Goal: Task Accomplishment & Management: Use online tool/utility

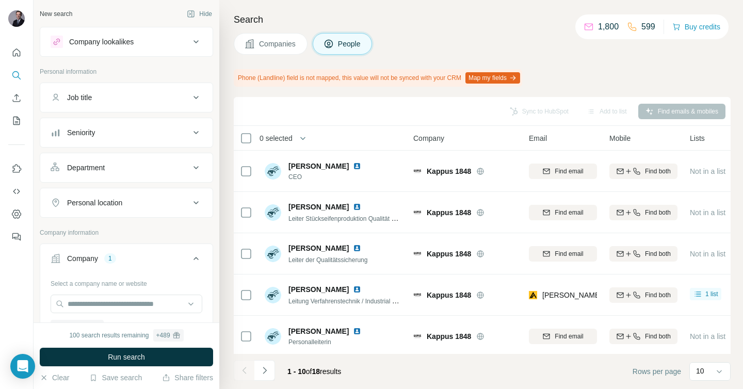
scroll to position [117, 0]
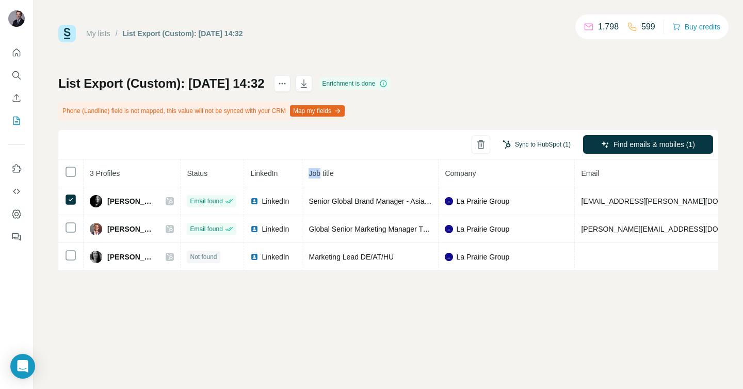
click at [551, 149] on button "Sync to HubSpot (1)" at bounding box center [537, 144] width 83 height 15
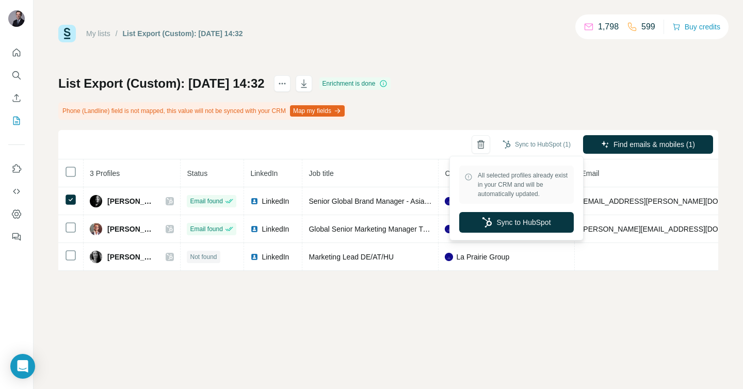
click at [384, 147] on div "Sync to HubSpot (1) Find emails & mobiles (1)" at bounding box center [388, 144] width 660 height 29
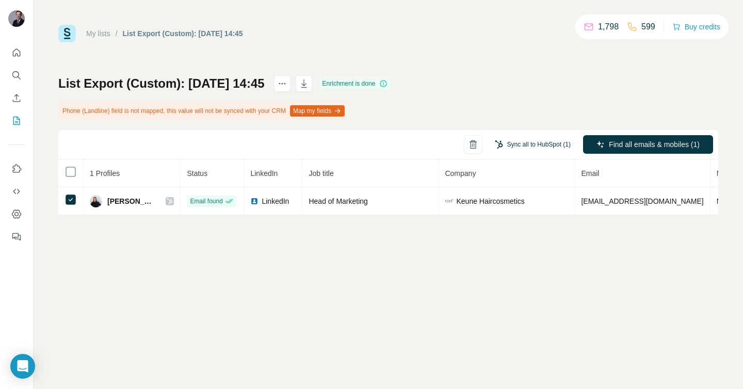
click at [542, 148] on button "Sync all to HubSpot (1)" at bounding box center [533, 144] width 90 height 15
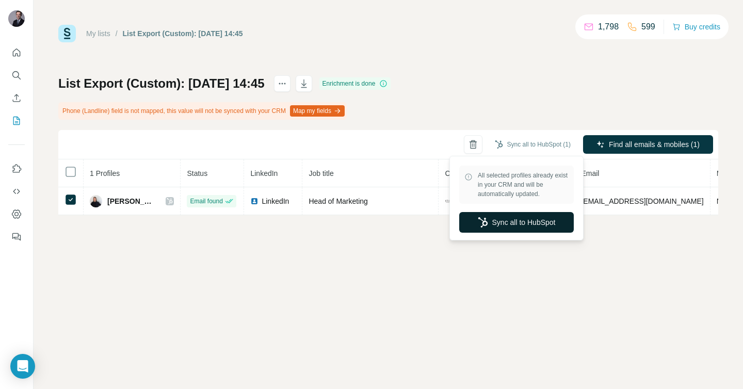
click at [527, 223] on button "Sync all to HubSpot" at bounding box center [517, 222] width 115 height 21
